Goal: Information Seeking & Learning: Learn about a topic

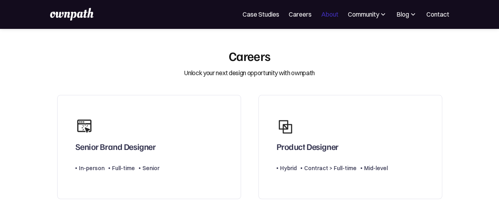
click at [327, 12] on link "About" at bounding box center [329, 13] width 17 height 9
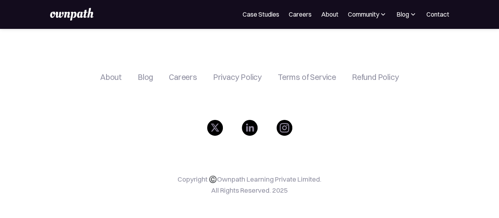
scroll to position [1464, 0]
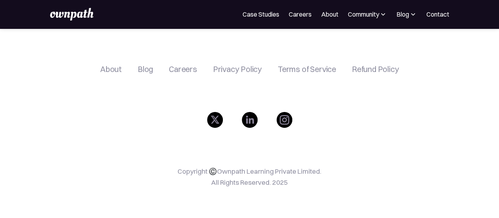
click at [148, 67] on div "Blog" at bounding box center [145, 68] width 15 height 9
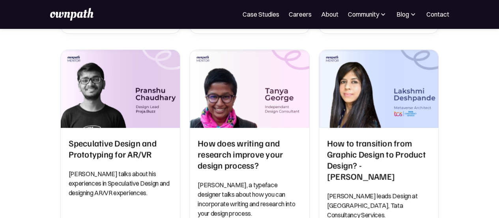
scroll to position [237, 0]
